Goal: Transaction & Acquisition: Subscribe to service/newsletter

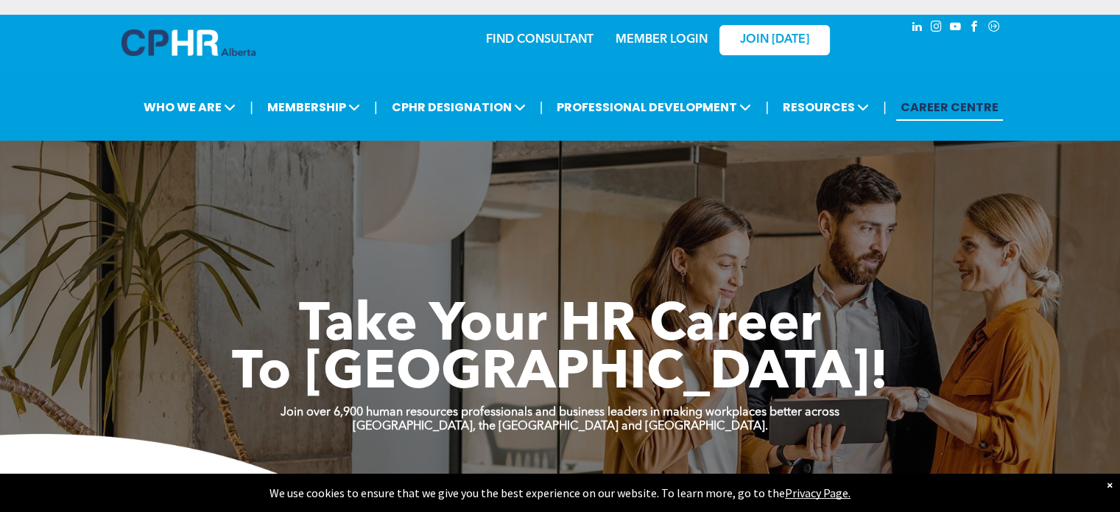
click at [672, 39] on link "MEMBER LOGIN" at bounding box center [662, 40] width 92 height 12
click at [742, 37] on span "JOIN [DATE]" at bounding box center [774, 40] width 69 height 14
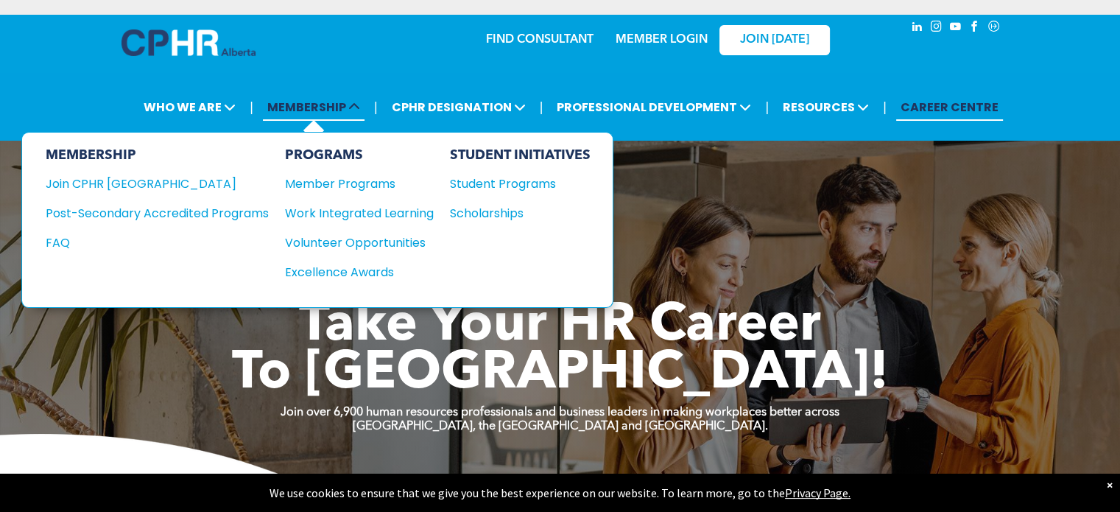
click at [320, 107] on span "MEMBERSHIP" at bounding box center [314, 107] width 102 height 27
click at [125, 185] on div "Join CPHR [GEOGRAPHIC_DATA]" at bounding box center [146, 184] width 201 height 18
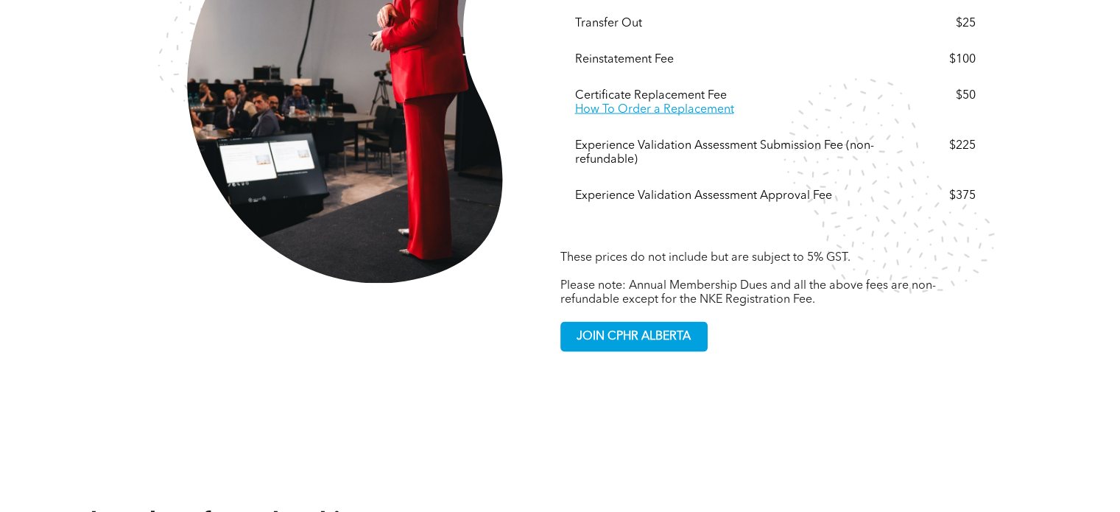
scroll to position [2909, 0]
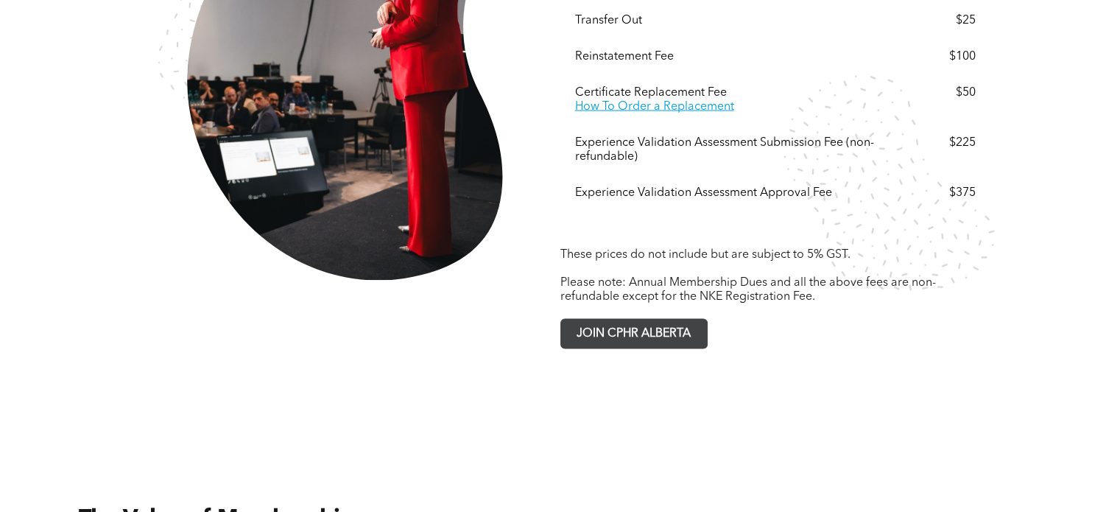
click at [613, 320] on span "JOIN CPHR ALBERTA" at bounding box center [633, 334] width 124 height 29
